Goal: Find specific page/section: Find specific page/section

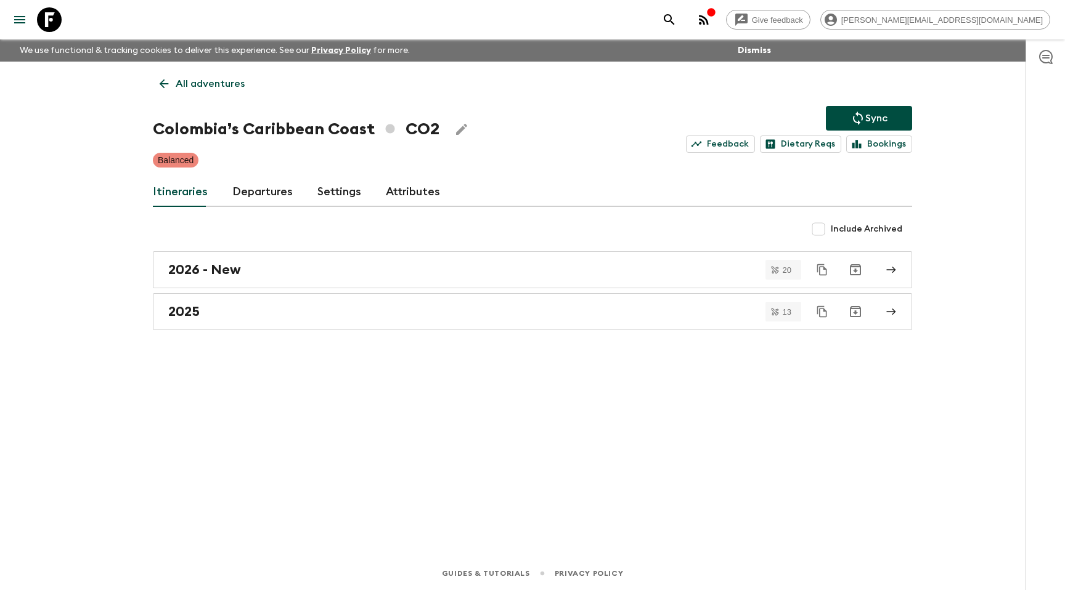
click at [772, 18] on div "Give feedback [PERSON_NAME][EMAIL_ADDRESS][DOMAIN_NAME]" at bounding box center [532, 19] width 1065 height 39
click at [677, 18] on icon "search adventures" at bounding box center [669, 19] width 15 height 15
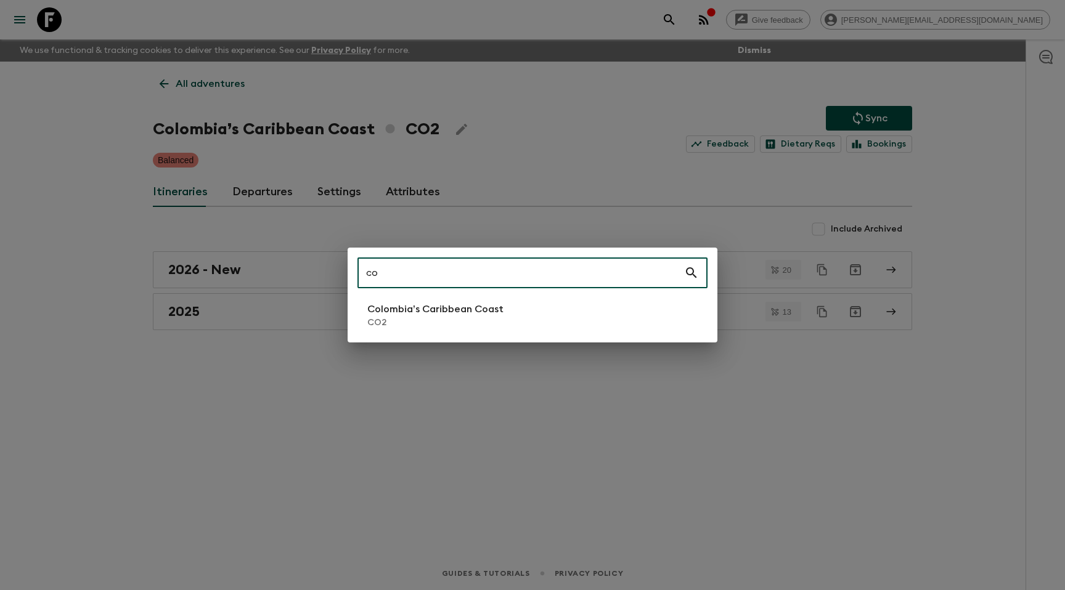
type input "c"
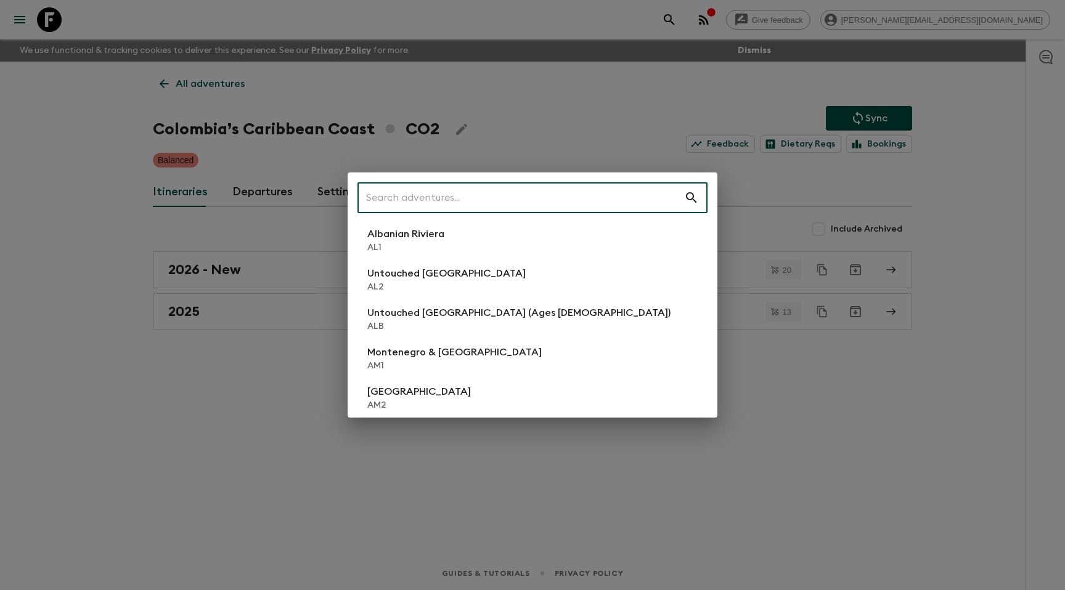
click at [590, 78] on div "​ Albanian Riviera [GEOGRAPHIC_DATA] Untouched [GEOGRAPHIC_DATA] [GEOGRAPHIC_DA…" at bounding box center [532, 295] width 1065 height 590
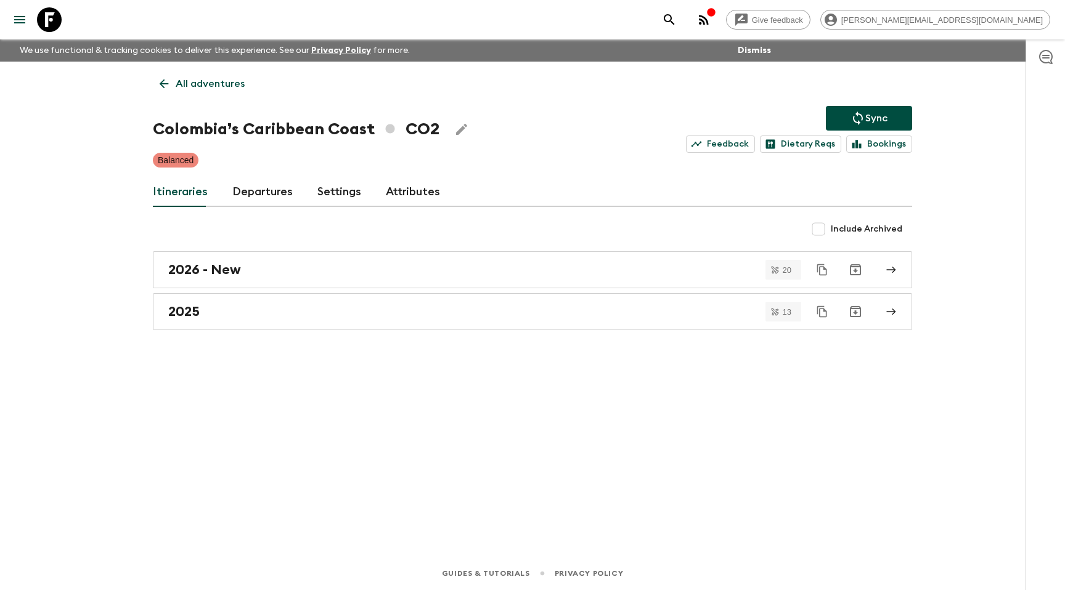
click at [226, 100] on div "All adventures Colombia’s Caribbean Coast CO2 Sync Feedback Dietary Reqs Bookin…" at bounding box center [532, 292] width 789 height 461
click at [211, 84] on p "All adventures" at bounding box center [210, 83] width 69 height 15
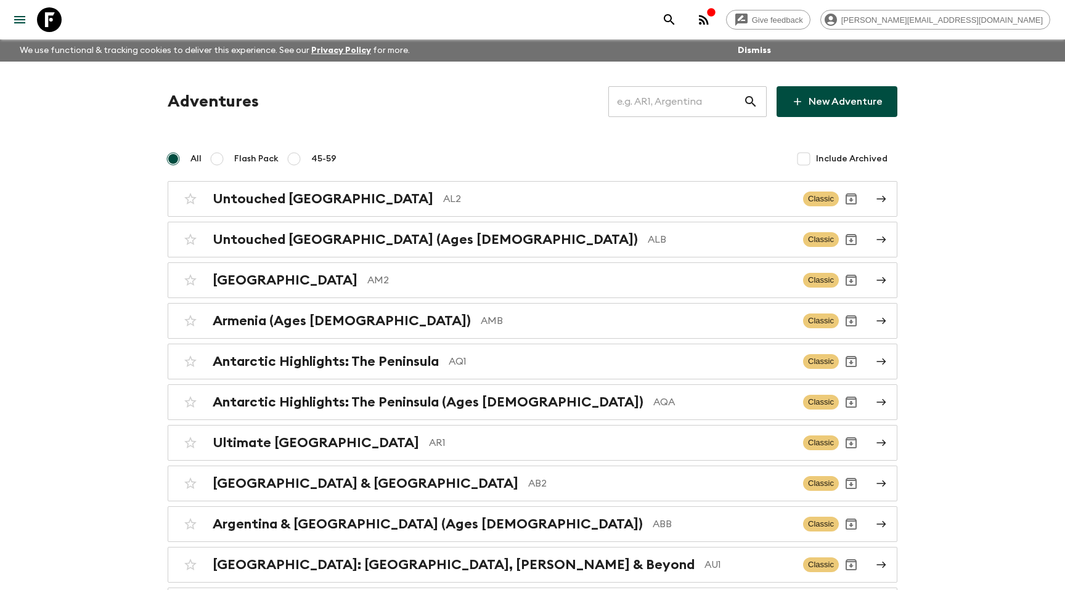
click at [380, 93] on div "Adventures ​ New Adventure" at bounding box center [533, 101] width 730 height 31
